Goal: Task Accomplishment & Management: Use online tool/utility

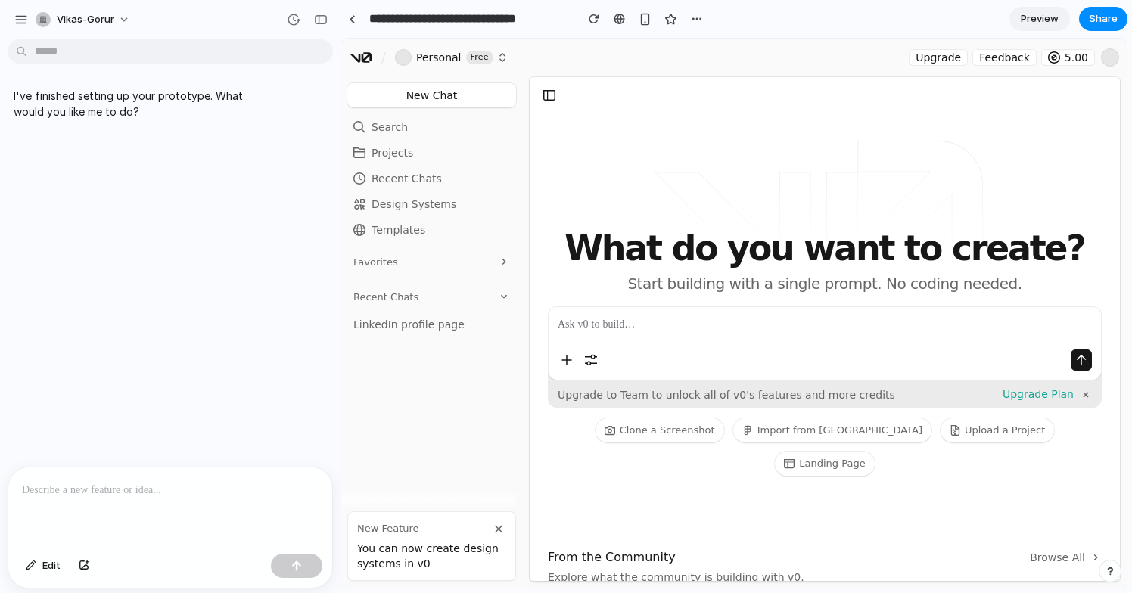
click at [148, 498] on div at bounding box center [170, 507] width 324 height 80
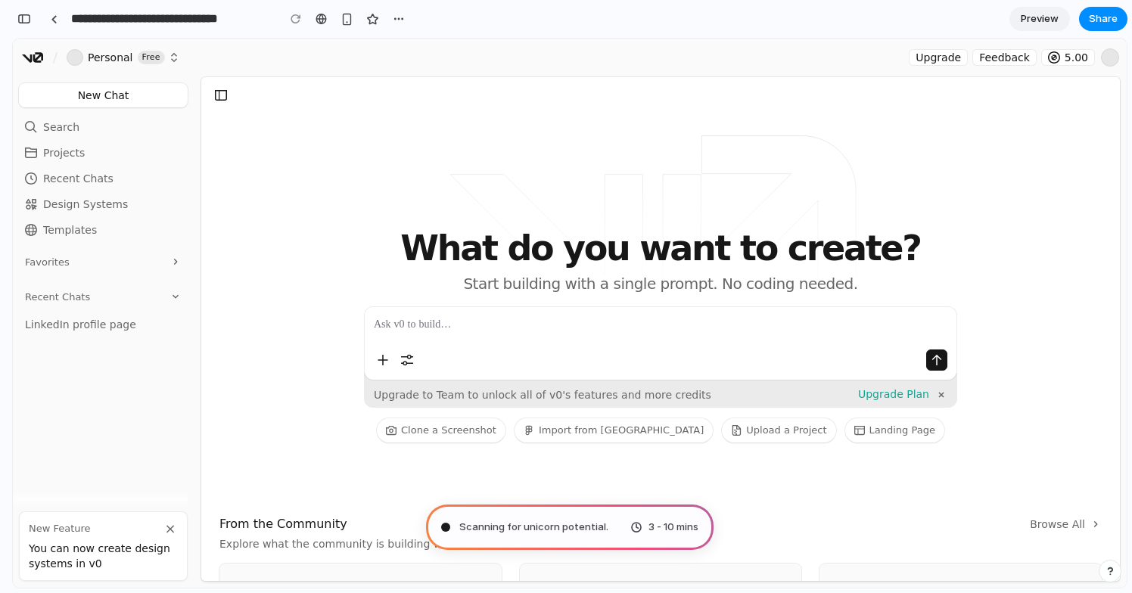
type input "**********"
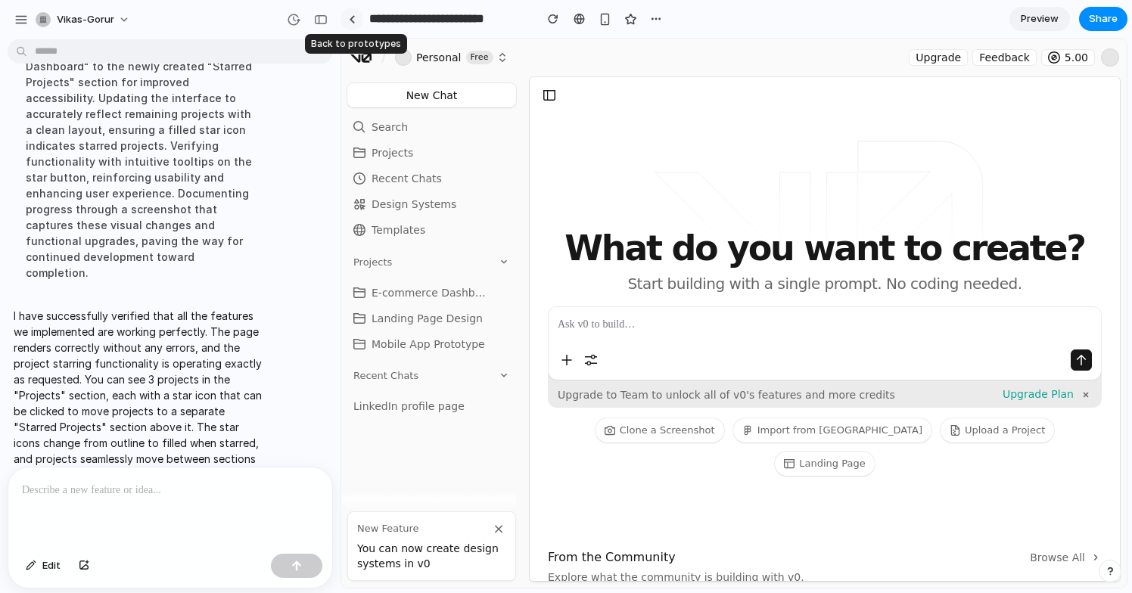
click at [354, 15] on div at bounding box center [352, 19] width 7 height 8
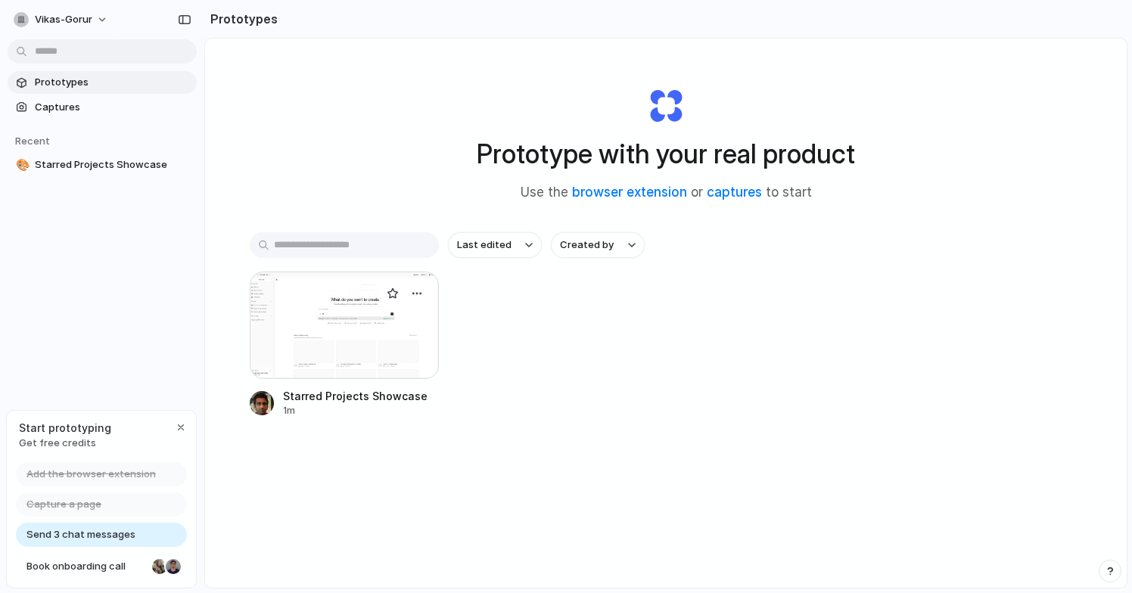
click at [342, 346] on div at bounding box center [344, 325] width 189 height 107
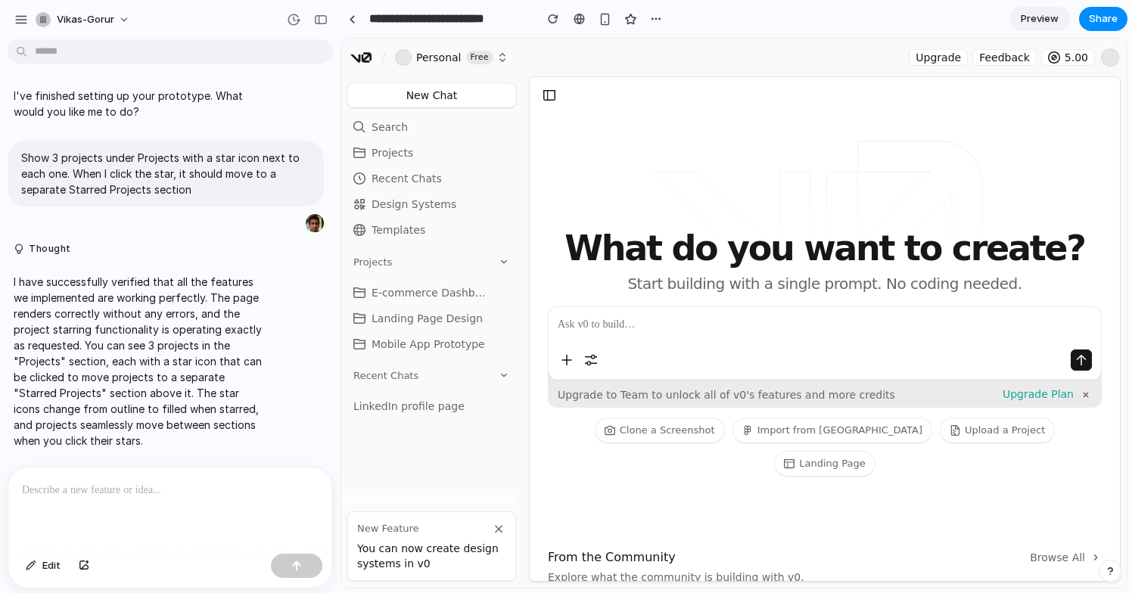
click at [399, 152] on span "Projects" at bounding box center [392, 152] width 42 height 15
click at [394, 155] on span "Projects" at bounding box center [392, 152] width 42 height 15
click at [557, 16] on div "button" at bounding box center [553, 19] width 11 height 11
click at [387, 149] on span "Projects" at bounding box center [392, 152] width 42 height 15
click at [461, 126] on button "Search ⌘ K" at bounding box center [431, 127] width 169 height 24
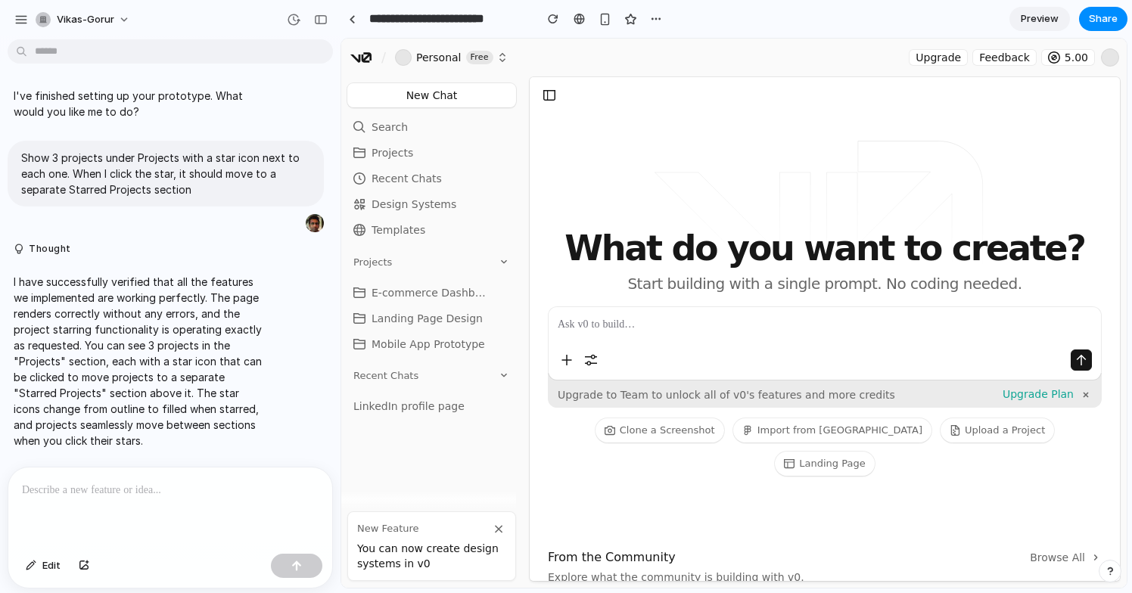
click at [455, 173] on link "Recent Chats" at bounding box center [431, 178] width 169 height 24
click at [456, 205] on link "Design Systems" at bounding box center [431, 204] width 169 height 24
click at [451, 231] on link "Templates" at bounding box center [431, 230] width 169 height 24
click at [453, 257] on h2 "Projects" at bounding box center [431, 266] width 169 height 23
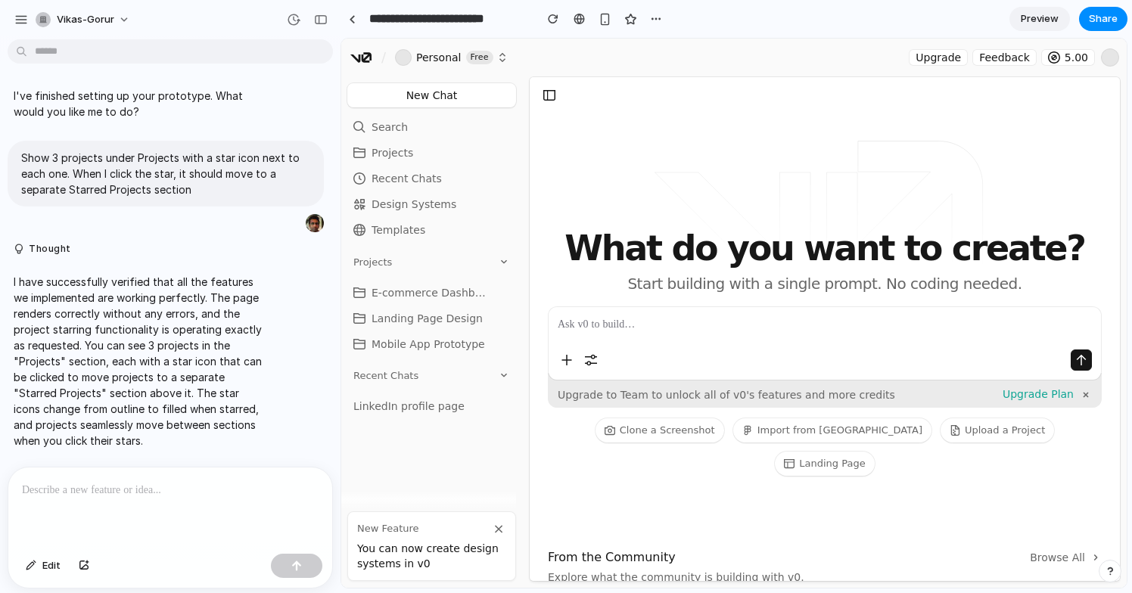
click at [502, 296] on button at bounding box center [502, 292] width 15 height 15
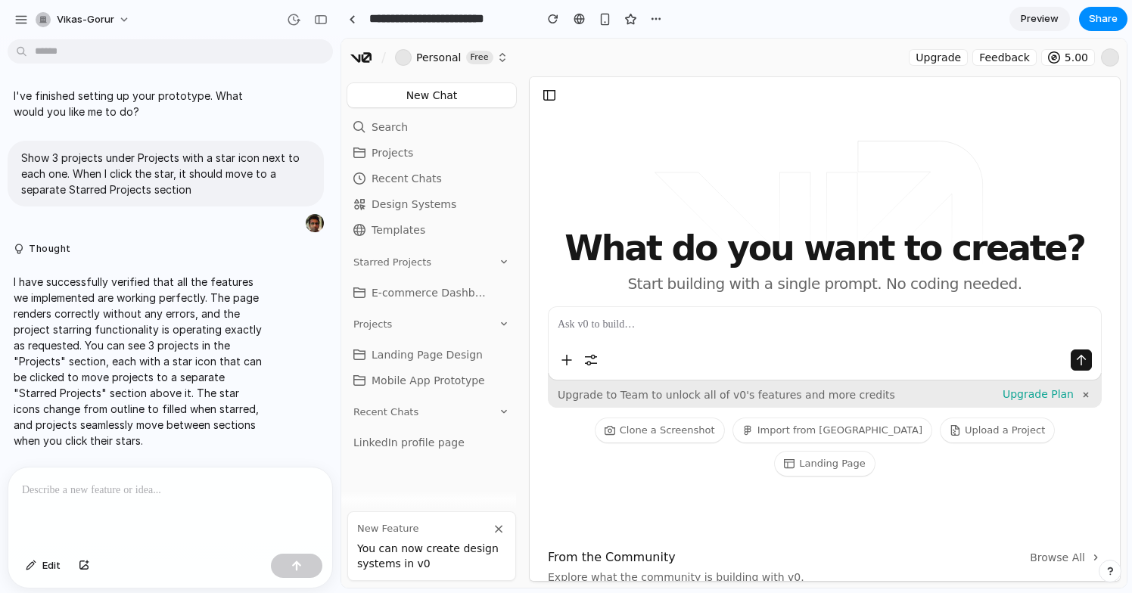
click at [505, 352] on button at bounding box center [502, 354] width 15 height 15
click at [504, 380] on button at bounding box center [502, 380] width 15 height 15
click at [327, 11] on button "button" at bounding box center [321, 20] width 24 height 24
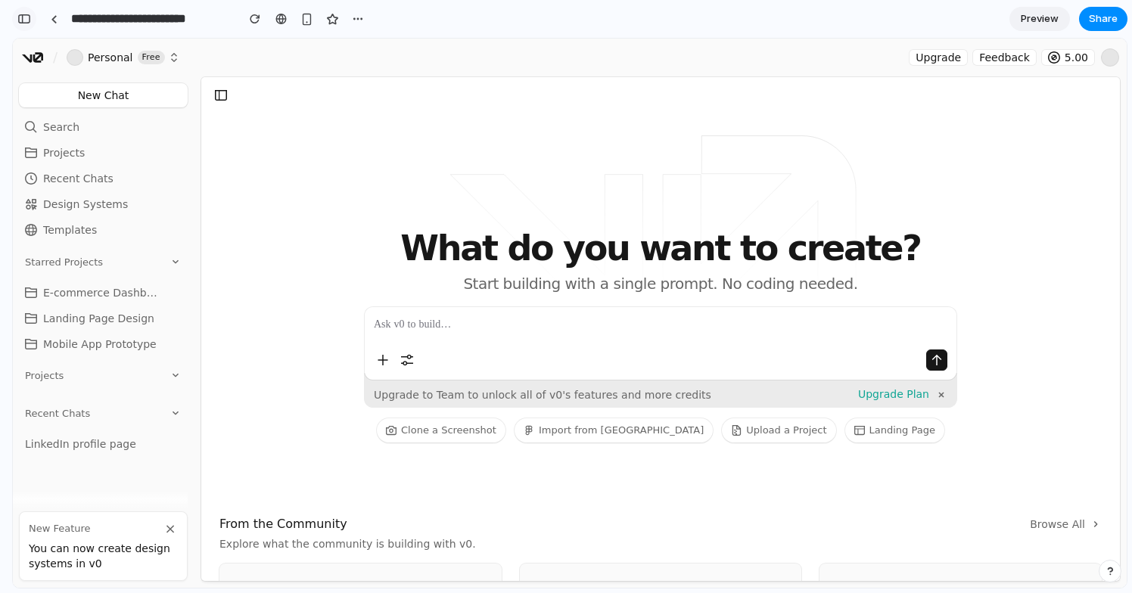
click at [28, 20] on div "button" at bounding box center [24, 19] width 14 height 11
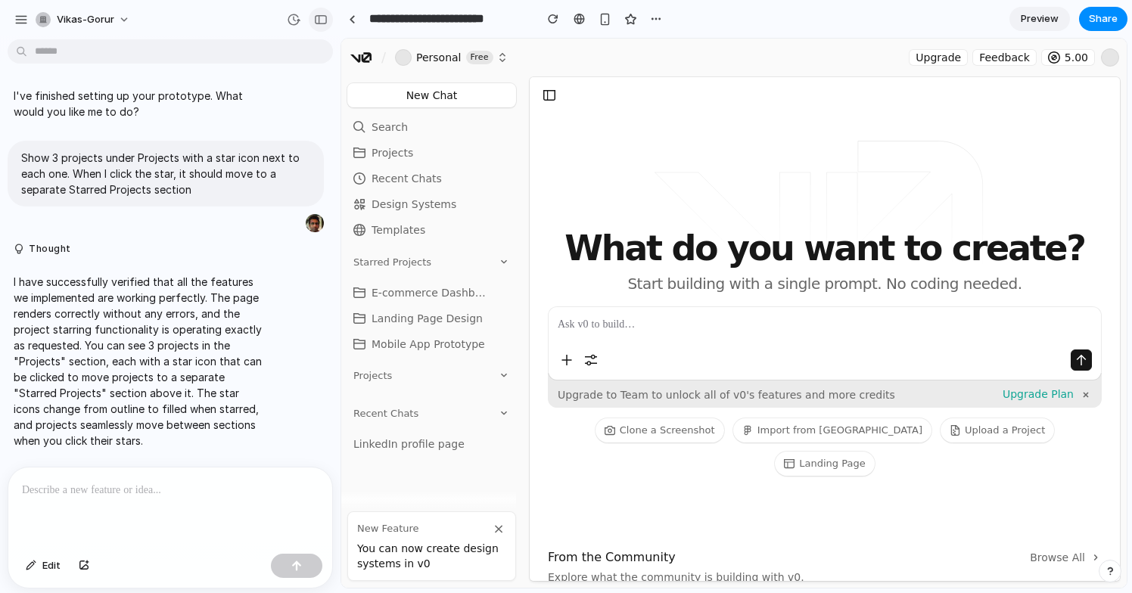
click at [319, 14] on div "button" at bounding box center [321, 19] width 14 height 11
